Goal: Find specific page/section: Find specific page/section

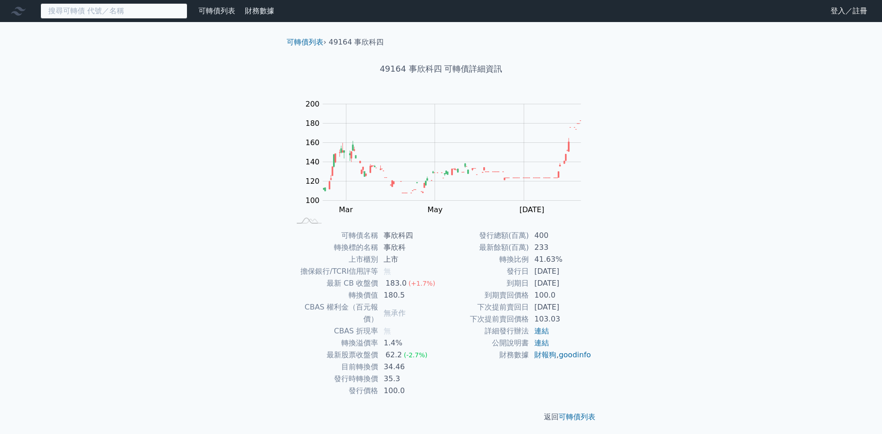
click at [126, 11] on input at bounding box center [113, 11] width 147 height 16
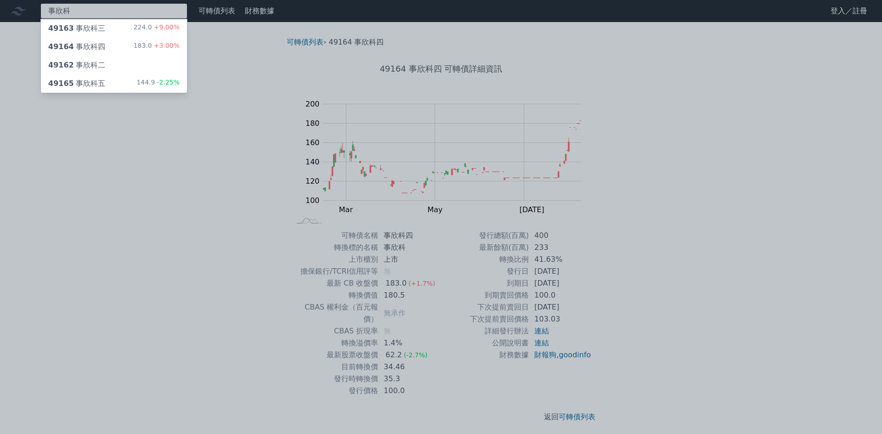
type input "事欣科"
click at [96, 86] on div "49165 事欣科五" at bounding box center [76, 83] width 57 height 11
